Goal: Navigation & Orientation: Find specific page/section

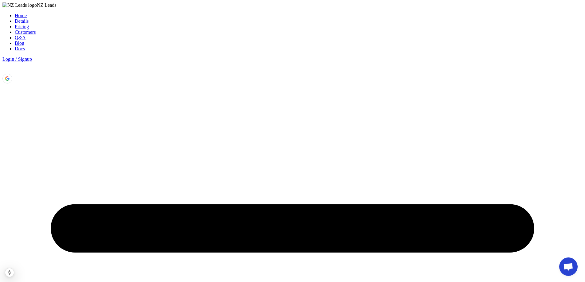
click at [24, 41] on link "Blog" at bounding box center [20, 43] width 10 height 5
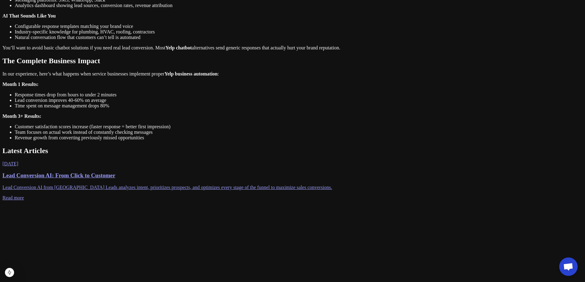
scroll to position [532, 0]
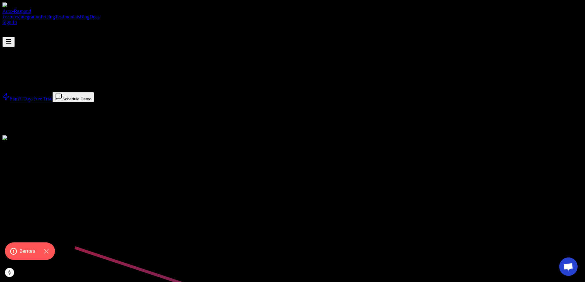
click at [89, 14] on link "Blog" at bounding box center [85, 16] width 10 height 5
